Goal: Task Accomplishment & Management: Use online tool/utility

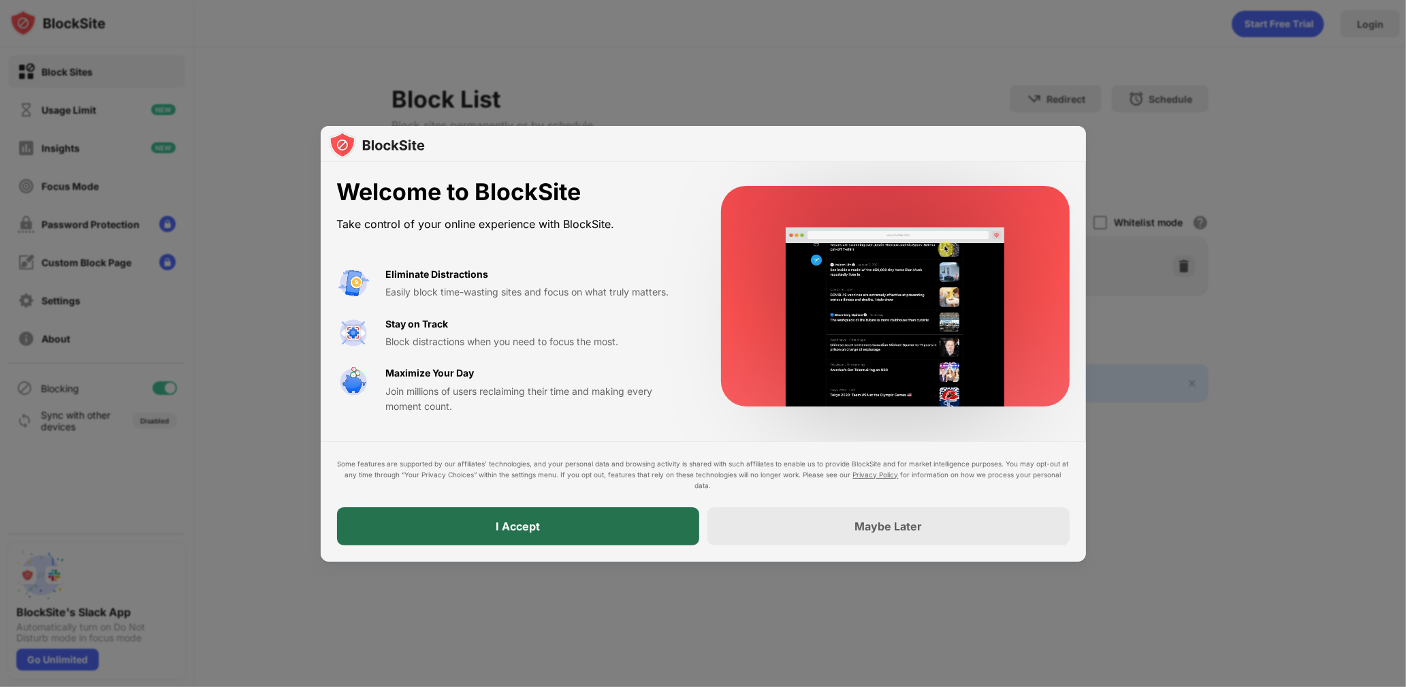
click at [525, 512] on div "I Accept" at bounding box center [518, 526] width 362 height 38
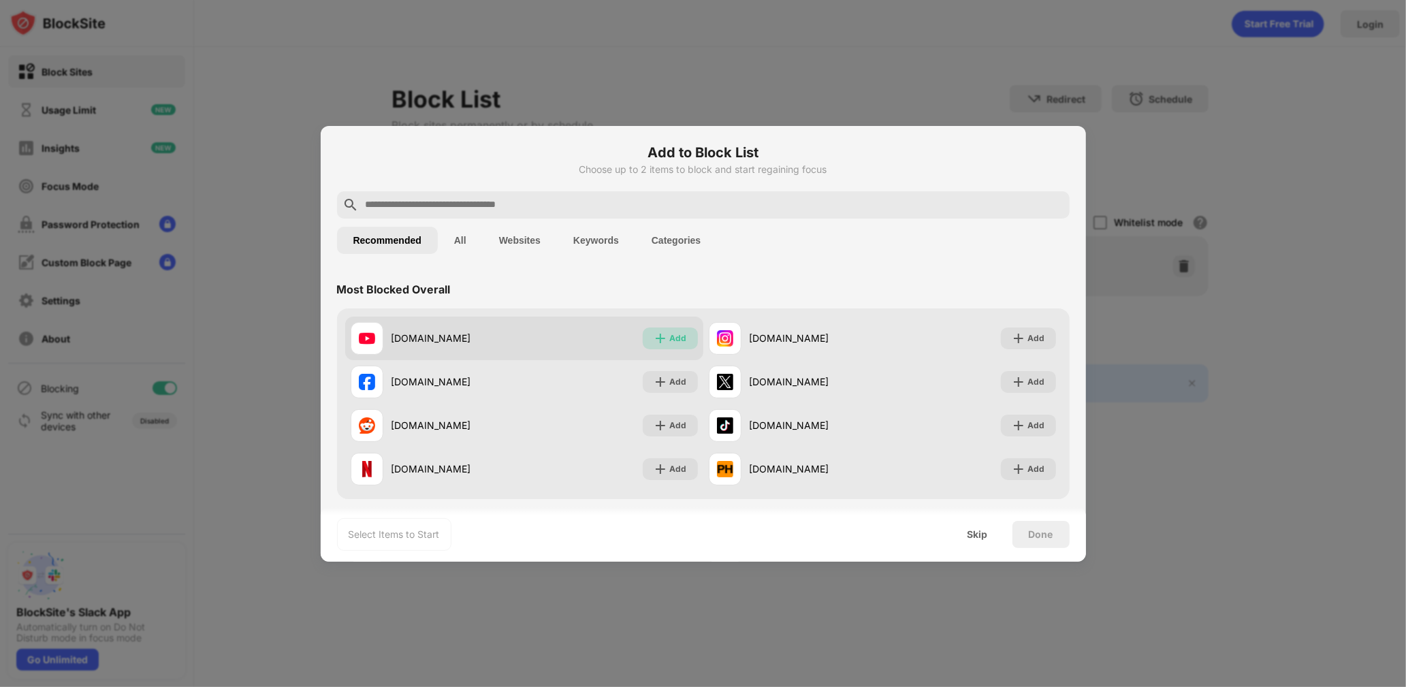
drag, startPoint x: 681, startPoint y: 339, endPoint x: 741, endPoint y: 361, distance: 63.1
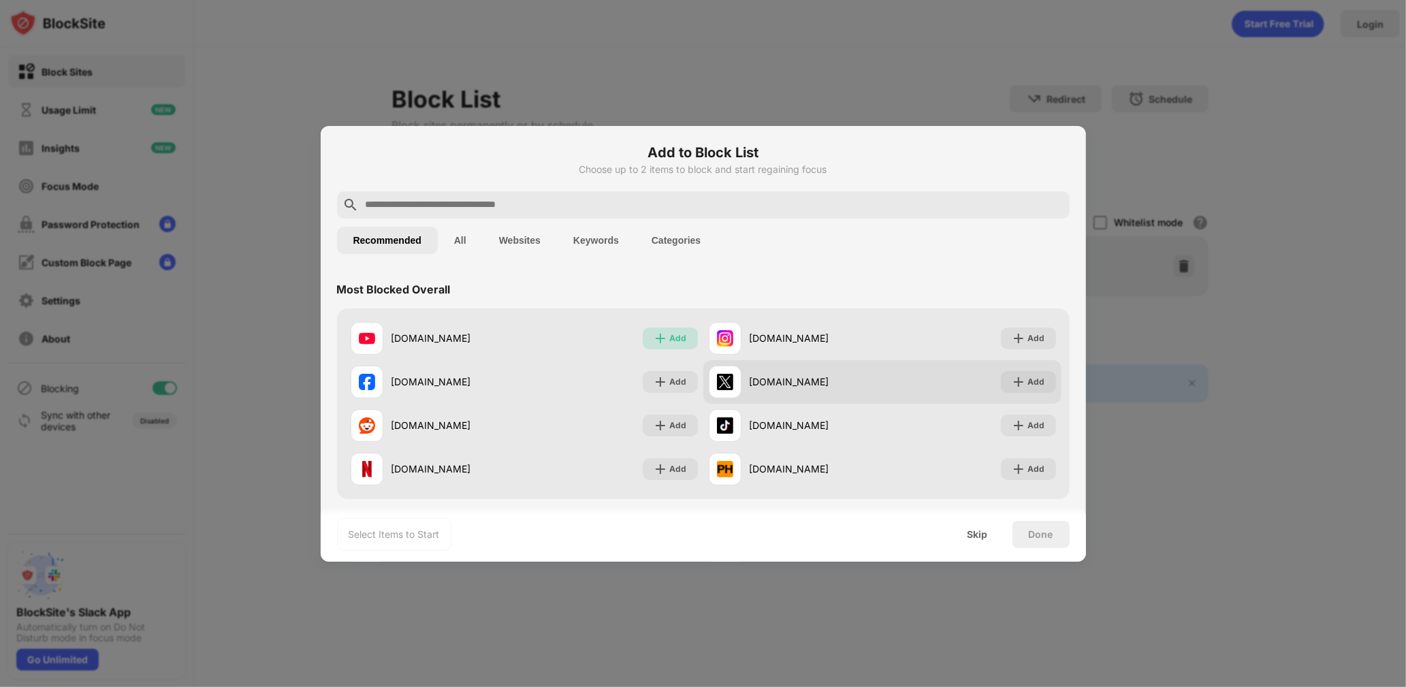
click at [681, 340] on div "Add" at bounding box center [670, 338] width 55 height 22
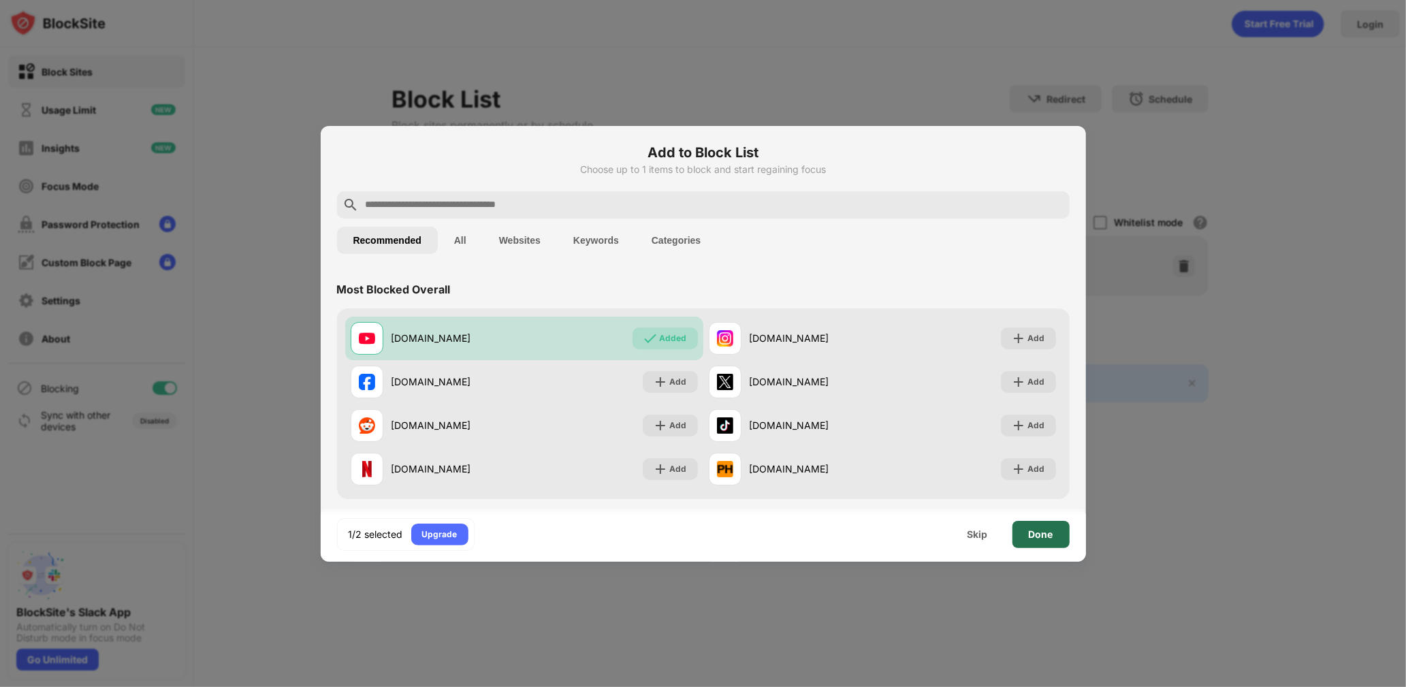
click at [1034, 531] on div "Done" at bounding box center [1041, 534] width 25 height 11
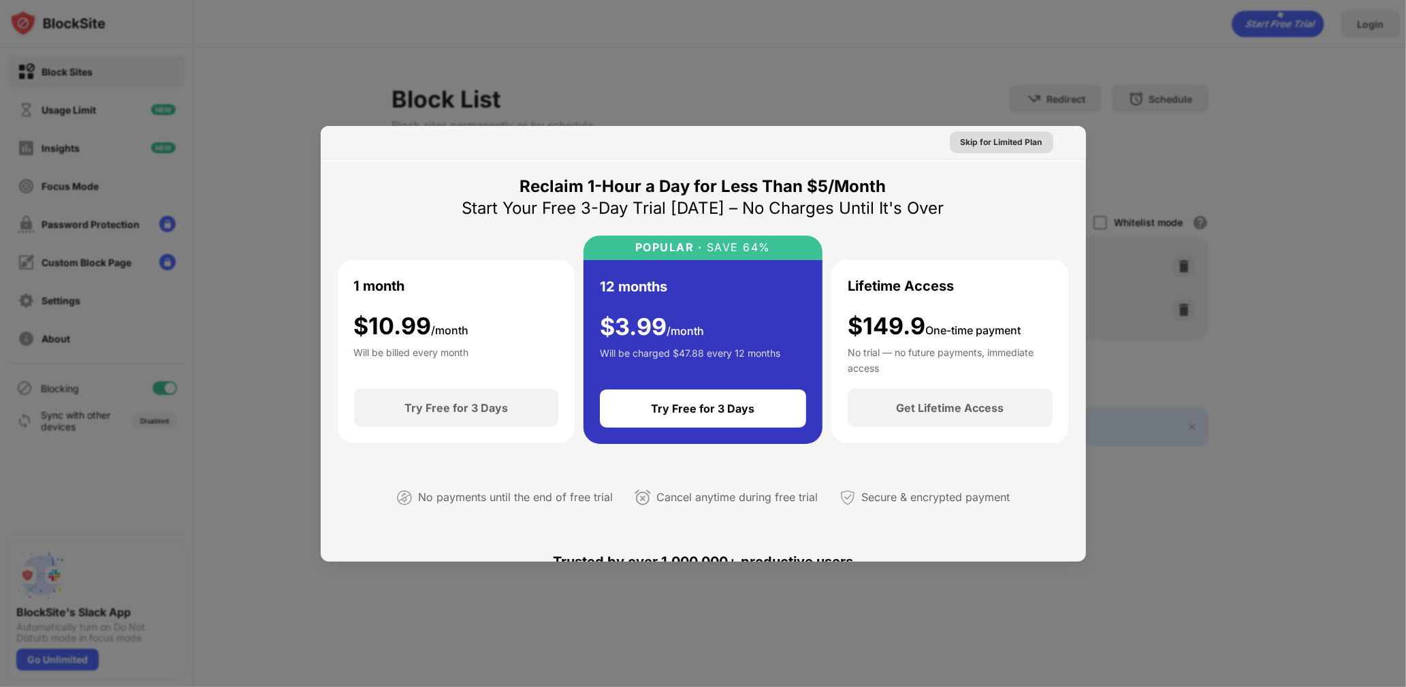
click at [1018, 142] on div "Skip for Limited Plan" at bounding box center [1002, 142] width 82 height 14
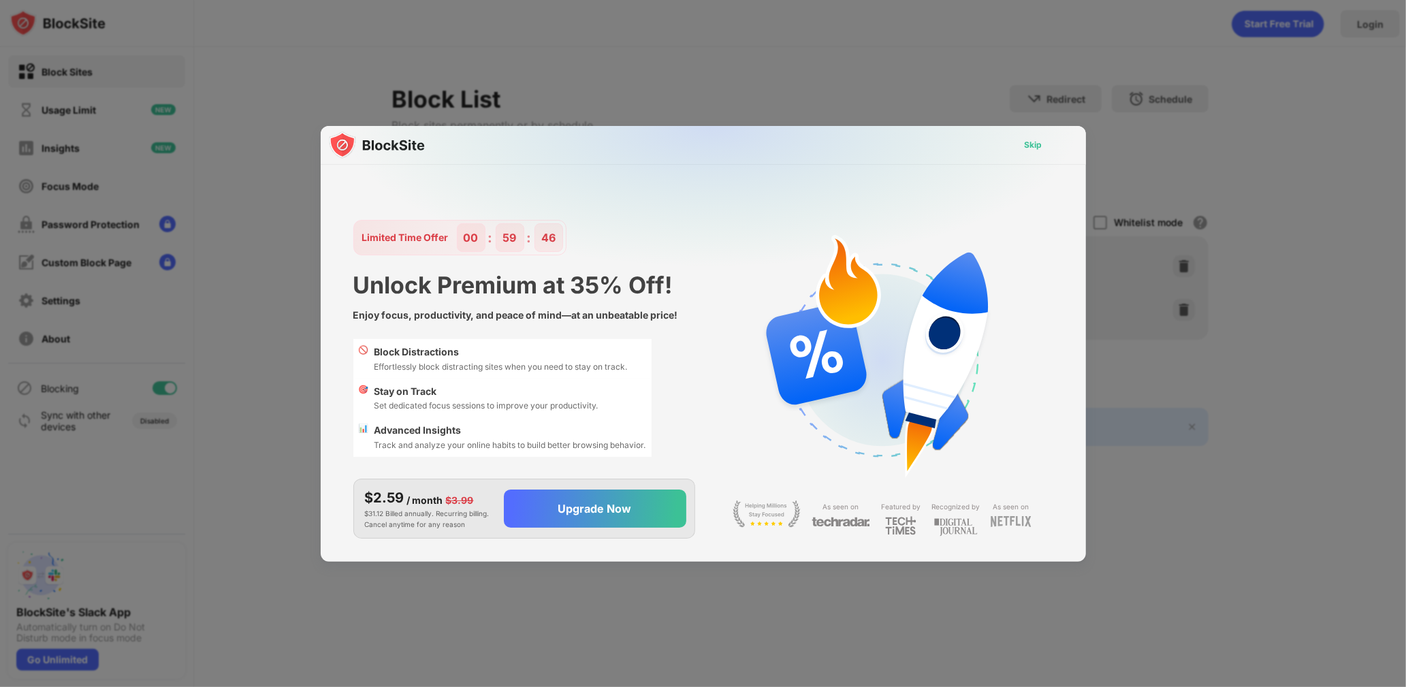
click at [1029, 144] on div "Skip" at bounding box center [1034, 145] width 18 height 14
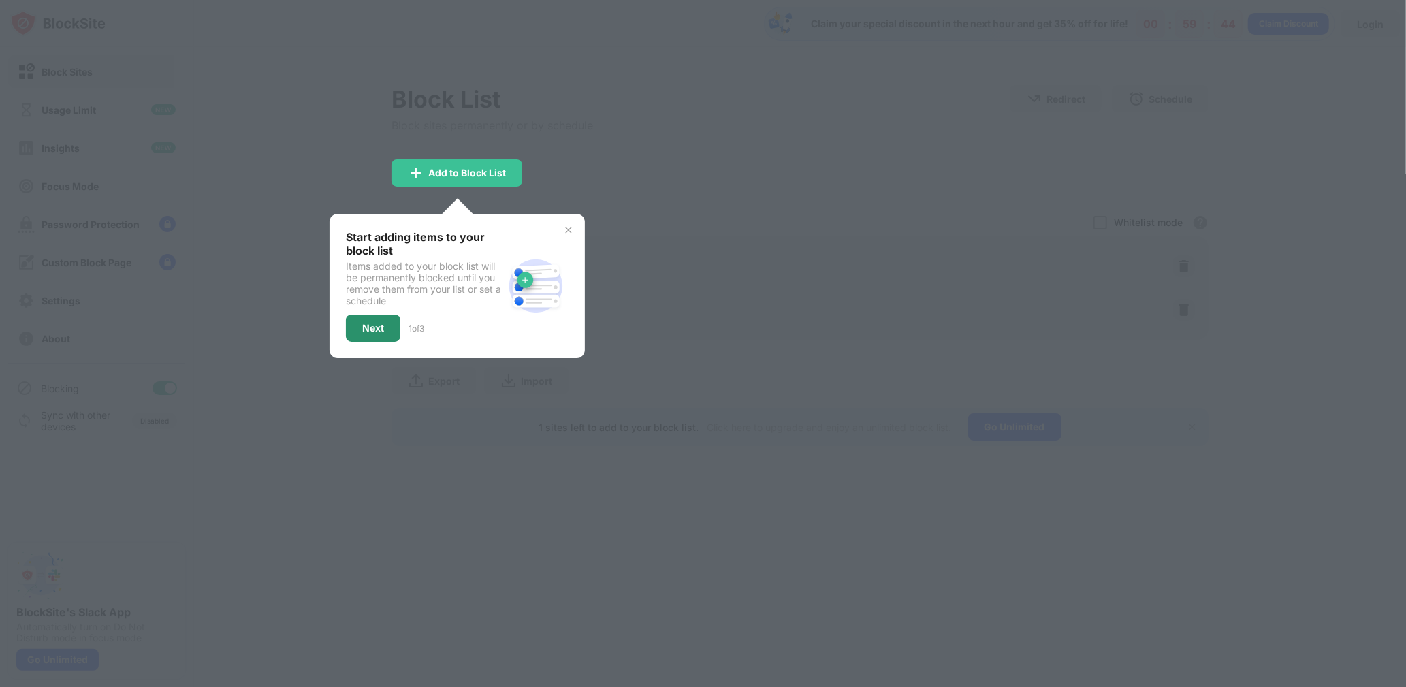
click at [366, 320] on div "Next" at bounding box center [373, 328] width 54 height 27
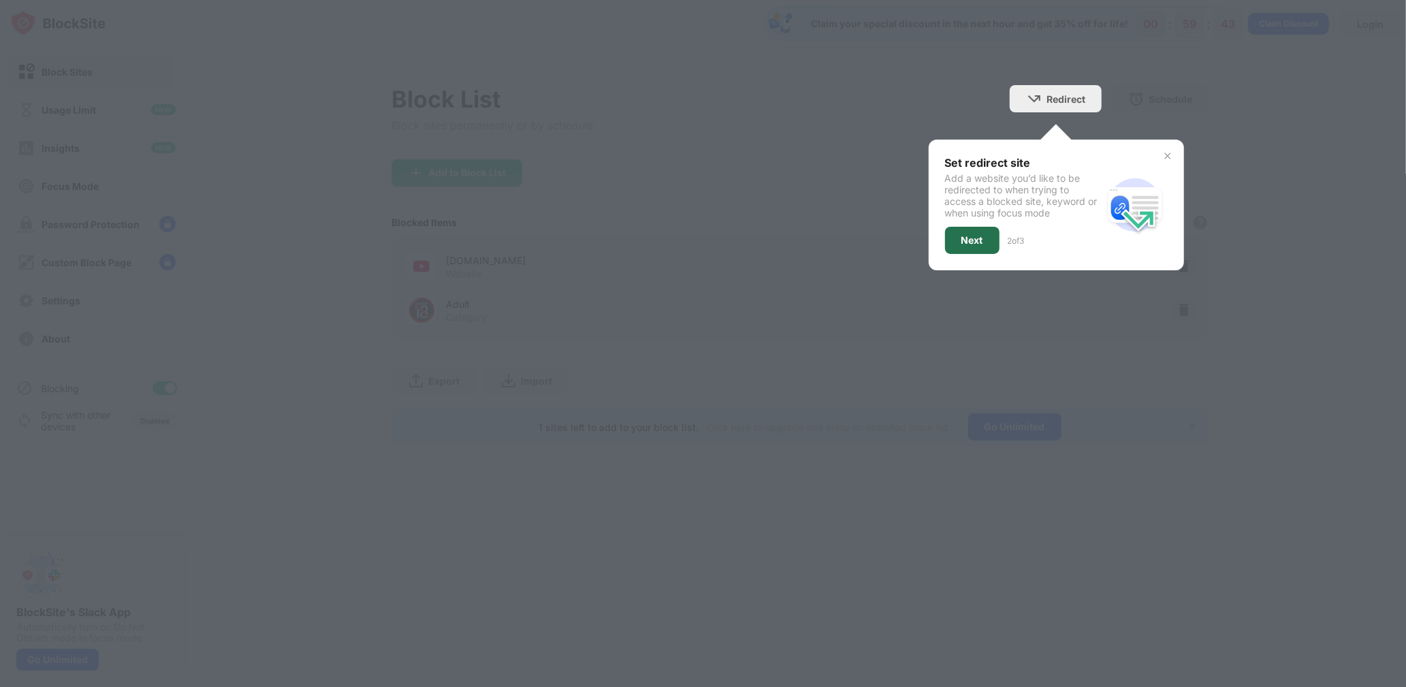
click at [984, 242] on div "Next" at bounding box center [972, 240] width 54 height 27
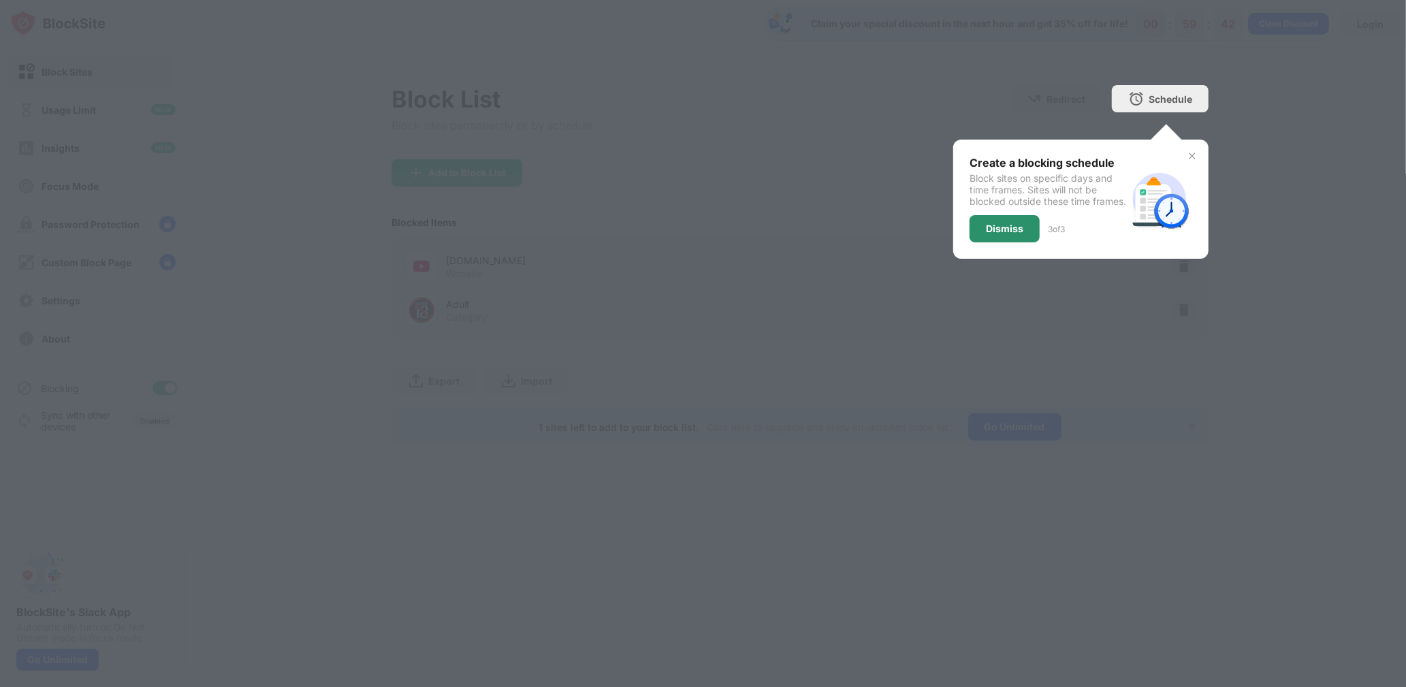
click at [997, 234] on div "Dismiss" at bounding box center [1004, 228] width 37 height 11
